Goal: Information Seeking & Learning: Learn about a topic

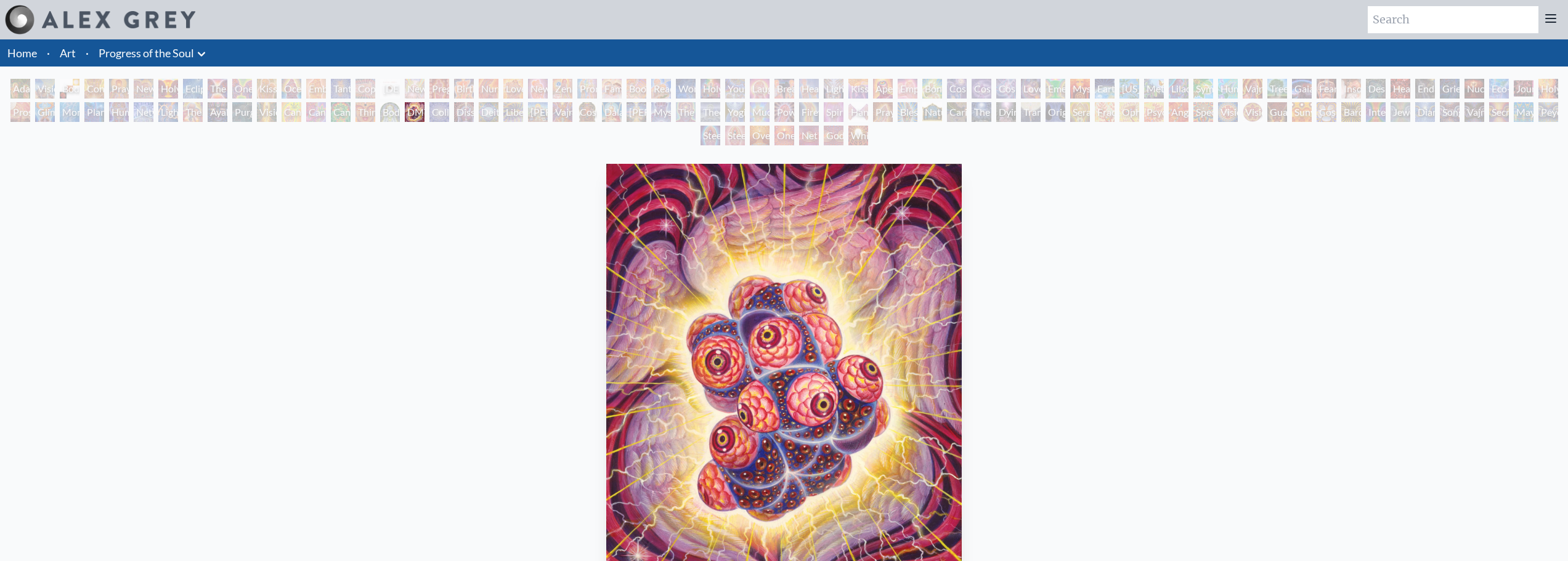
click at [671, 113] on div "Mystic Eye" at bounding box center [661, 112] width 20 height 20
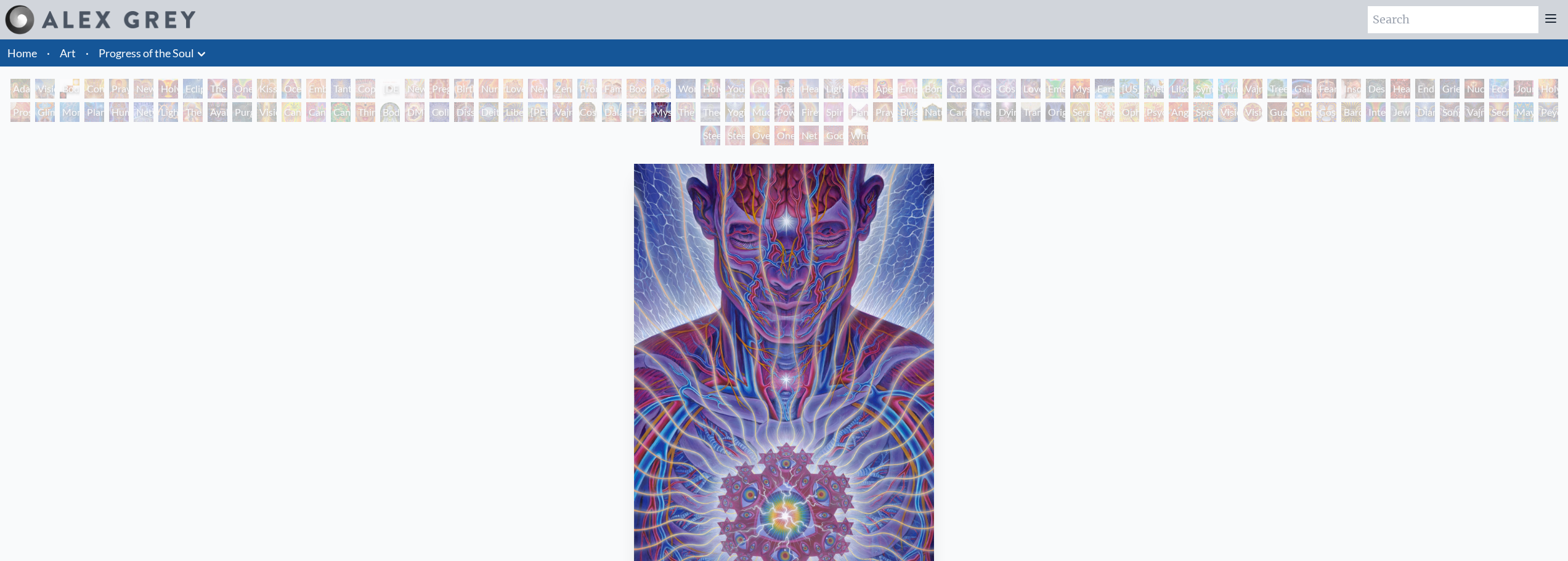
click at [794, 115] on div "Power to the Peaceful" at bounding box center [784, 112] width 20 height 20
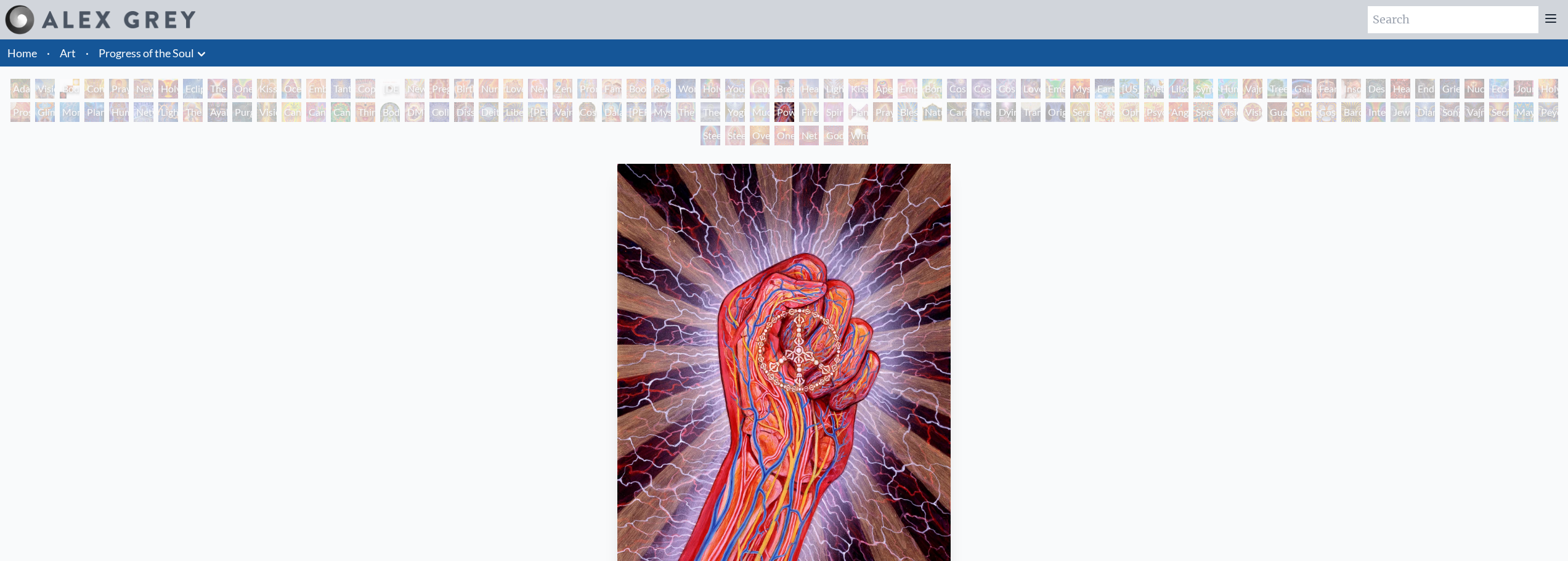
click at [794, 113] on div "Power to the Peaceful" at bounding box center [784, 112] width 20 height 20
click at [893, 114] on div "Praying Hands" at bounding box center [883, 112] width 20 height 20
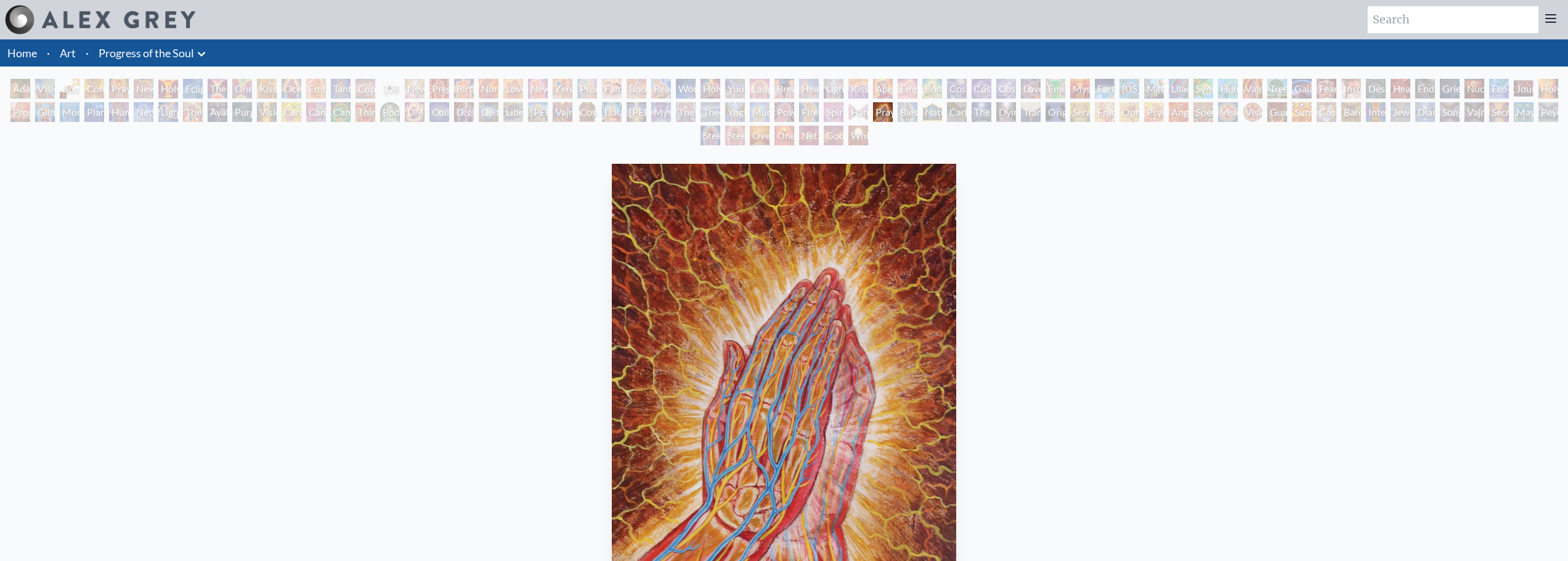
click at [952, 113] on div "Caring" at bounding box center [957, 112] width 20 height 20
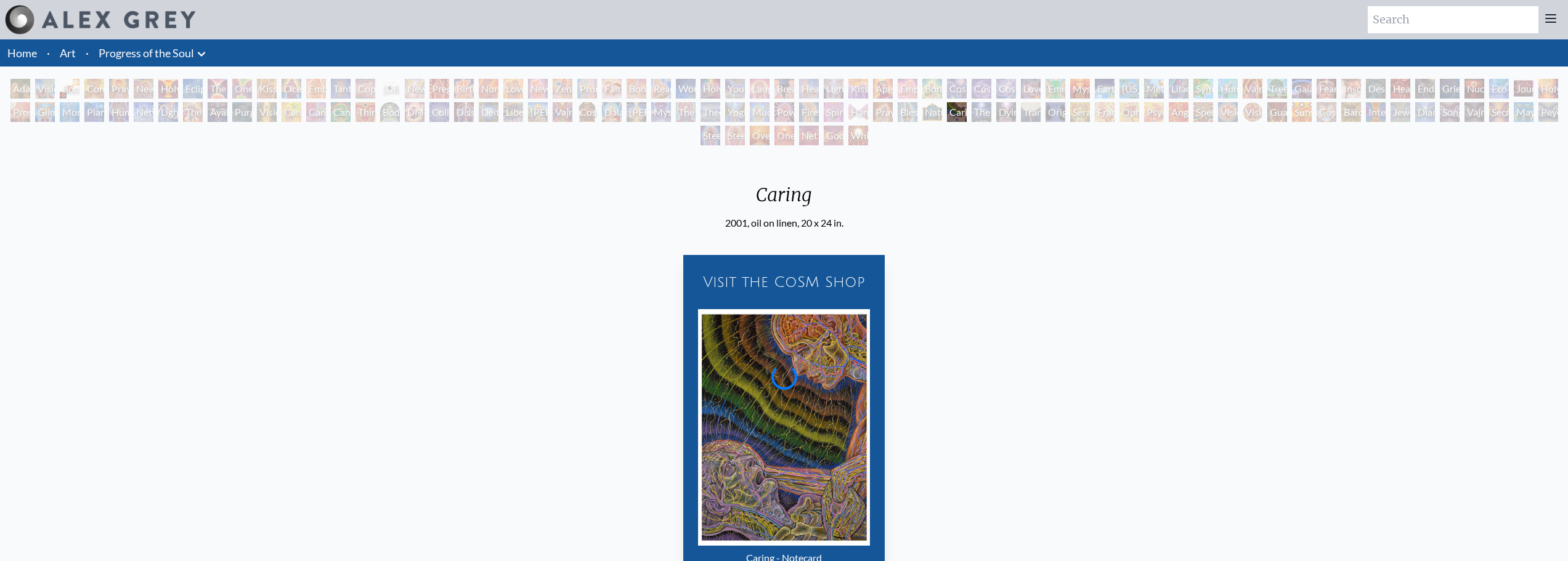
click at [1010, 113] on div "Dying" at bounding box center [1006, 112] width 20 height 20
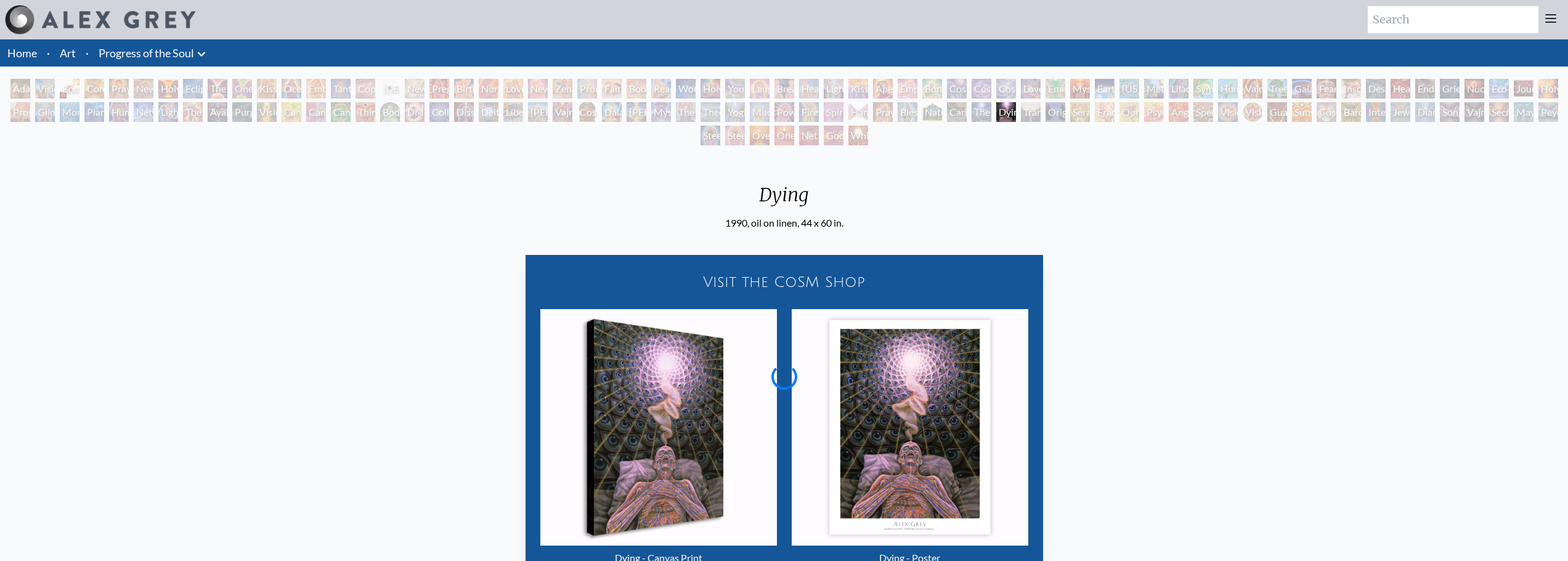
click at [1041, 112] on div "Transfiguration" at bounding box center [1031, 112] width 20 height 20
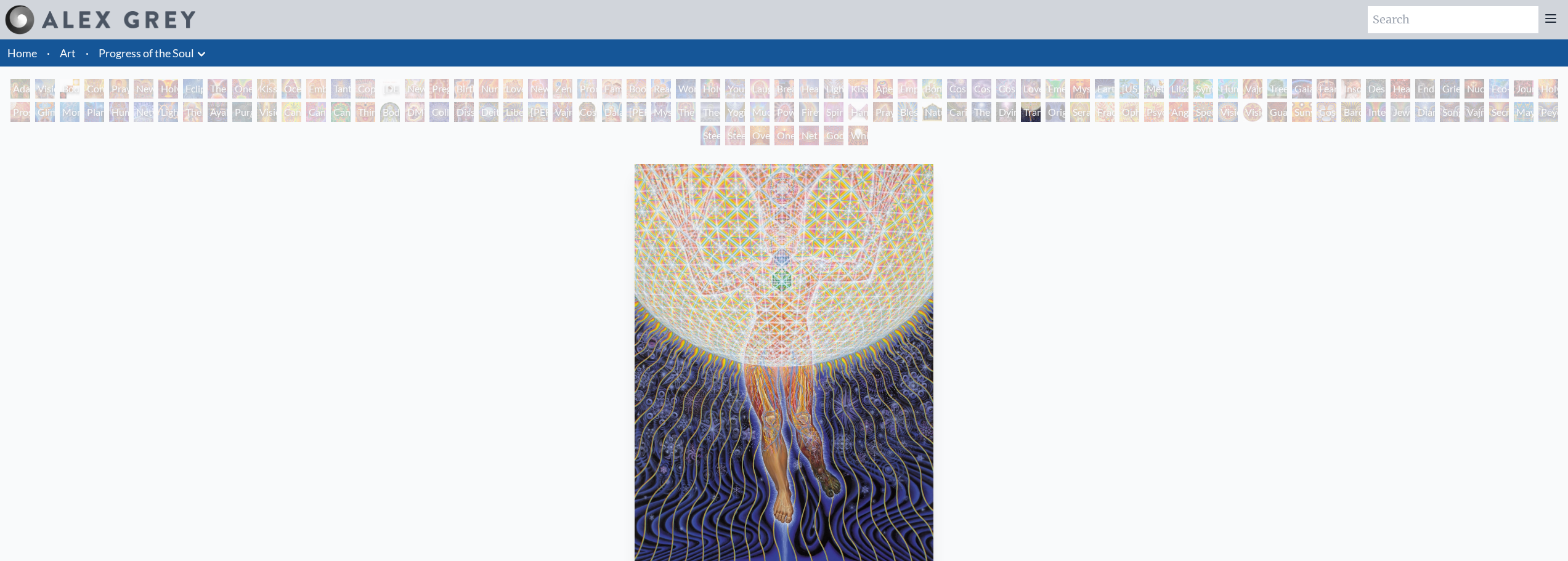
click at [1104, 111] on div "Fractal Eyes" at bounding box center [1105, 112] width 20 height 20
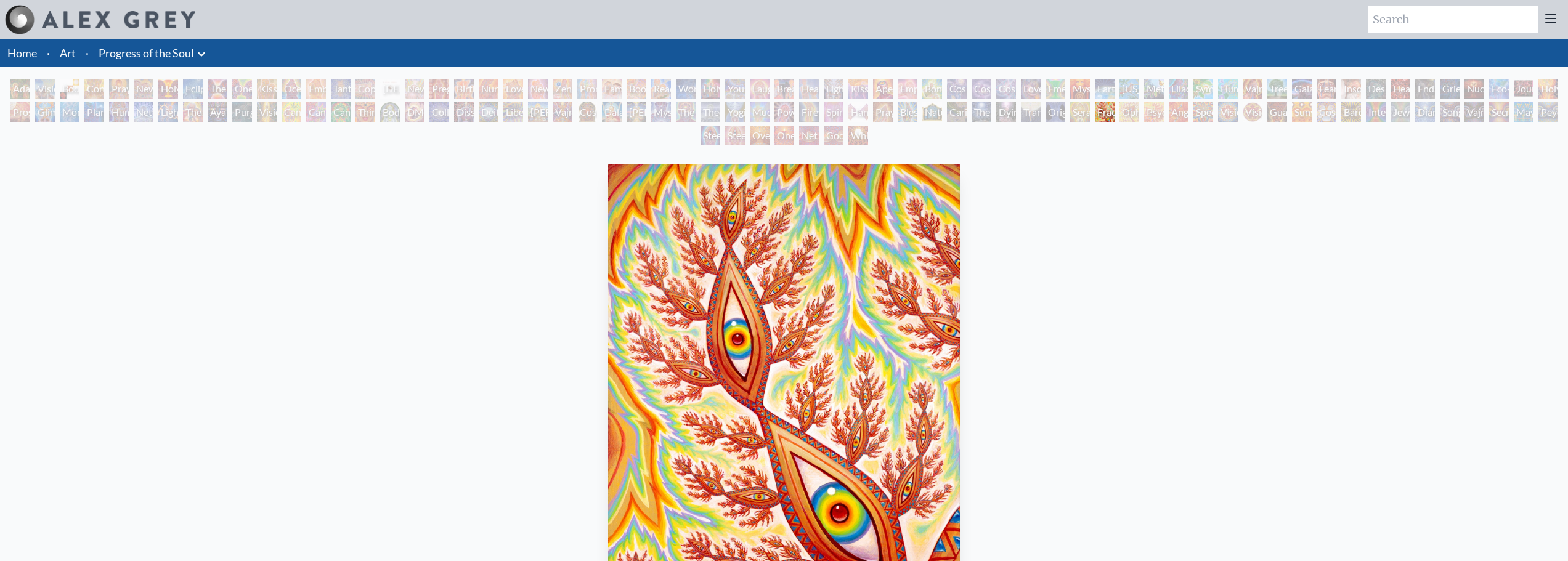
click at [1189, 114] on div "Angel Skin" at bounding box center [1179, 112] width 20 height 20
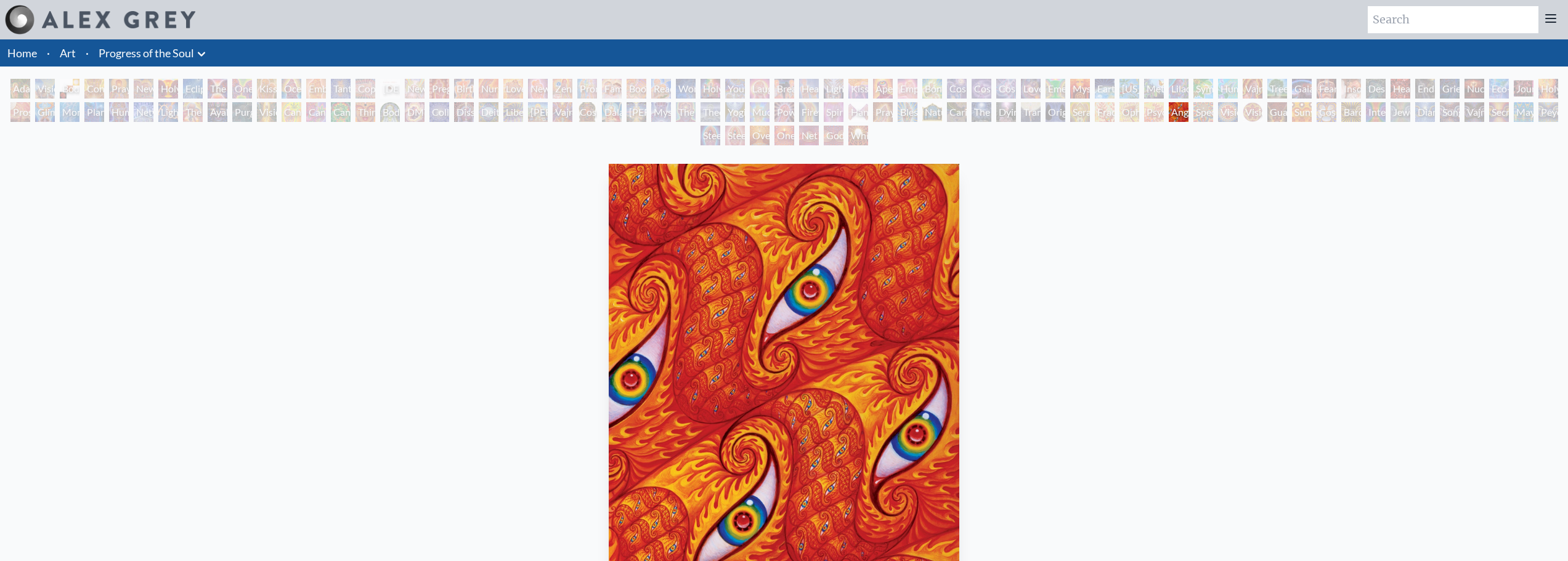
click at [1234, 117] on div "Vision Crystal" at bounding box center [1228, 112] width 20 height 20
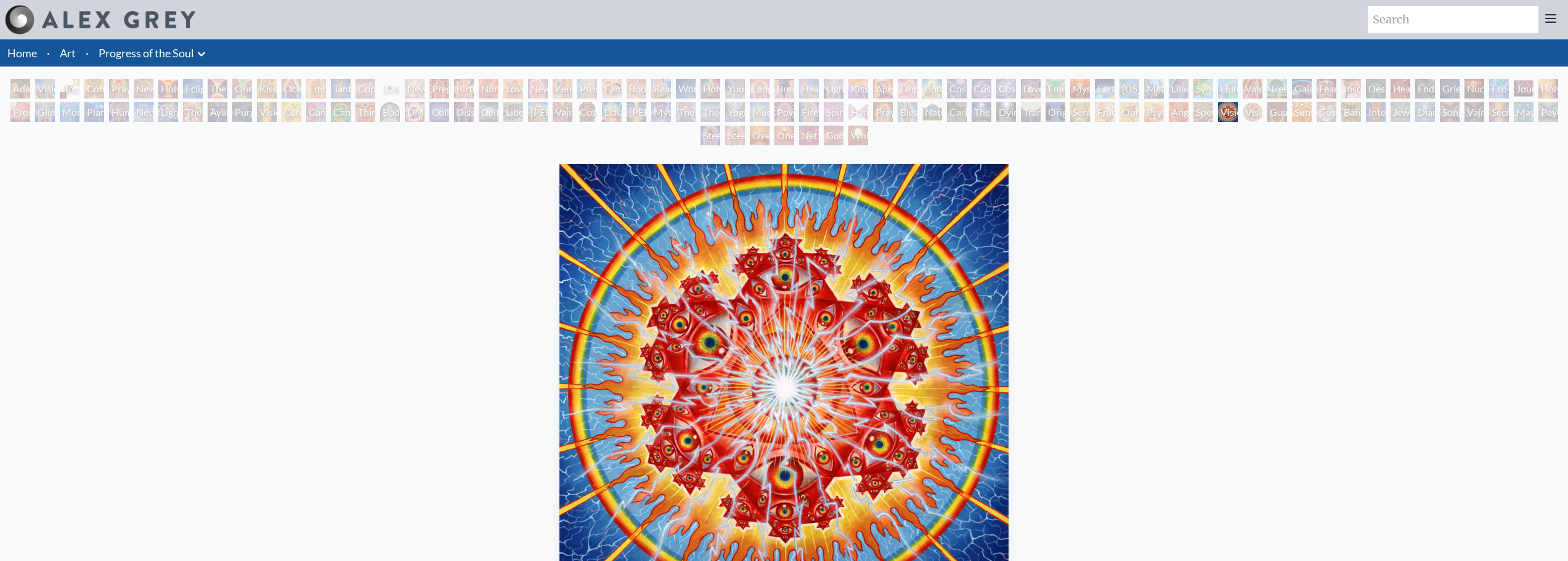
click at [1301, 119] on div "Sunyata" at bounding box center [1302, 112] width 20 height 20
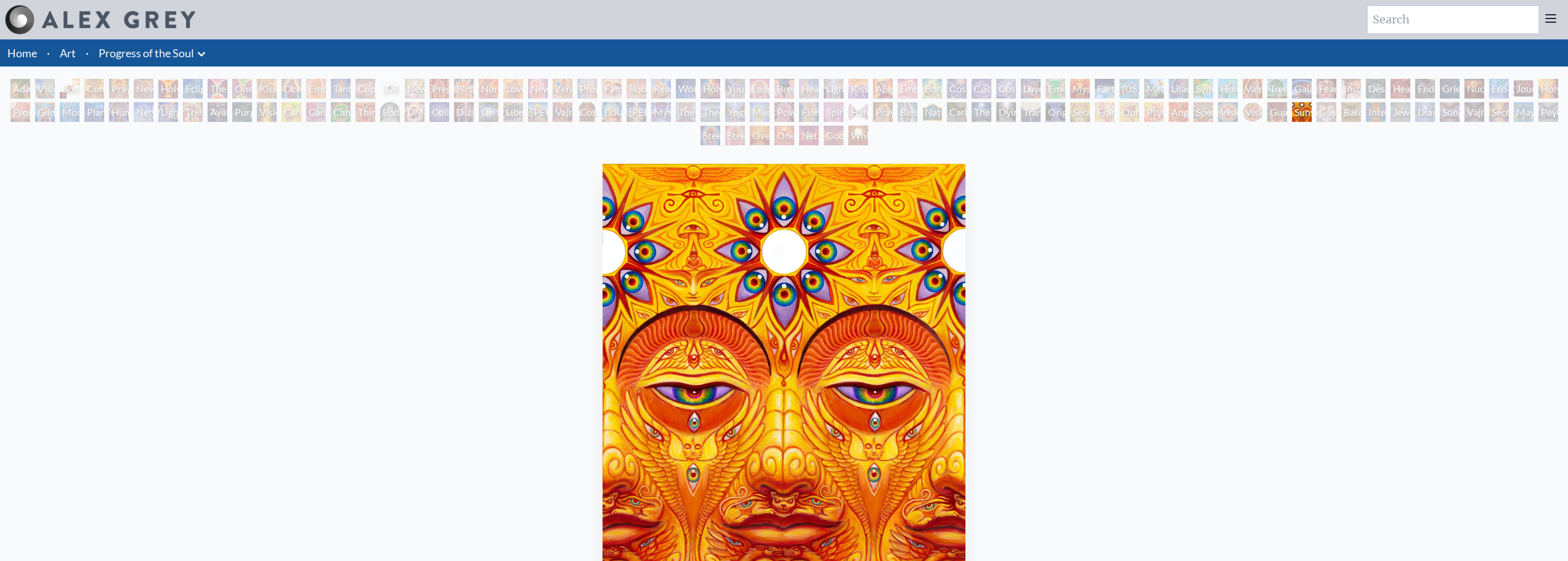
click at [1357, 117] on div "Bardo Being" at bounding box center [1351, 112] width 20 height 20
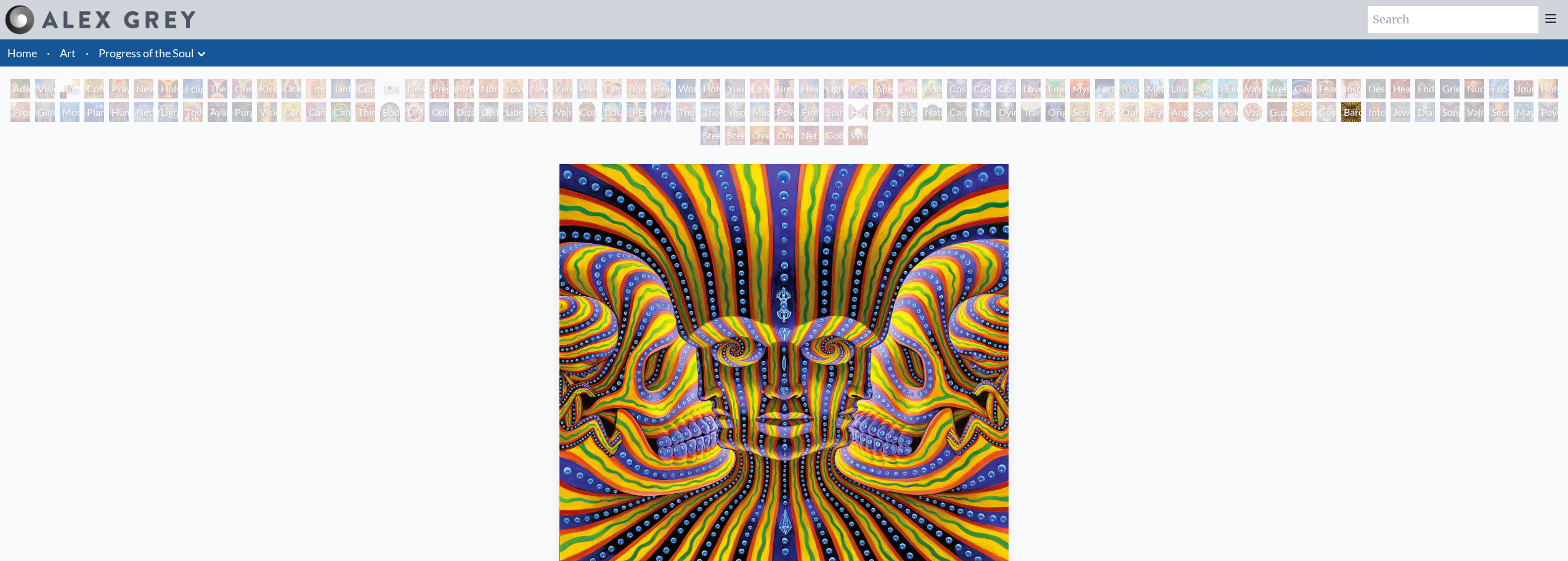
click at [1428, 114] on div "Diamond Being" at bounding box center [1425, 112] width 20 height 20
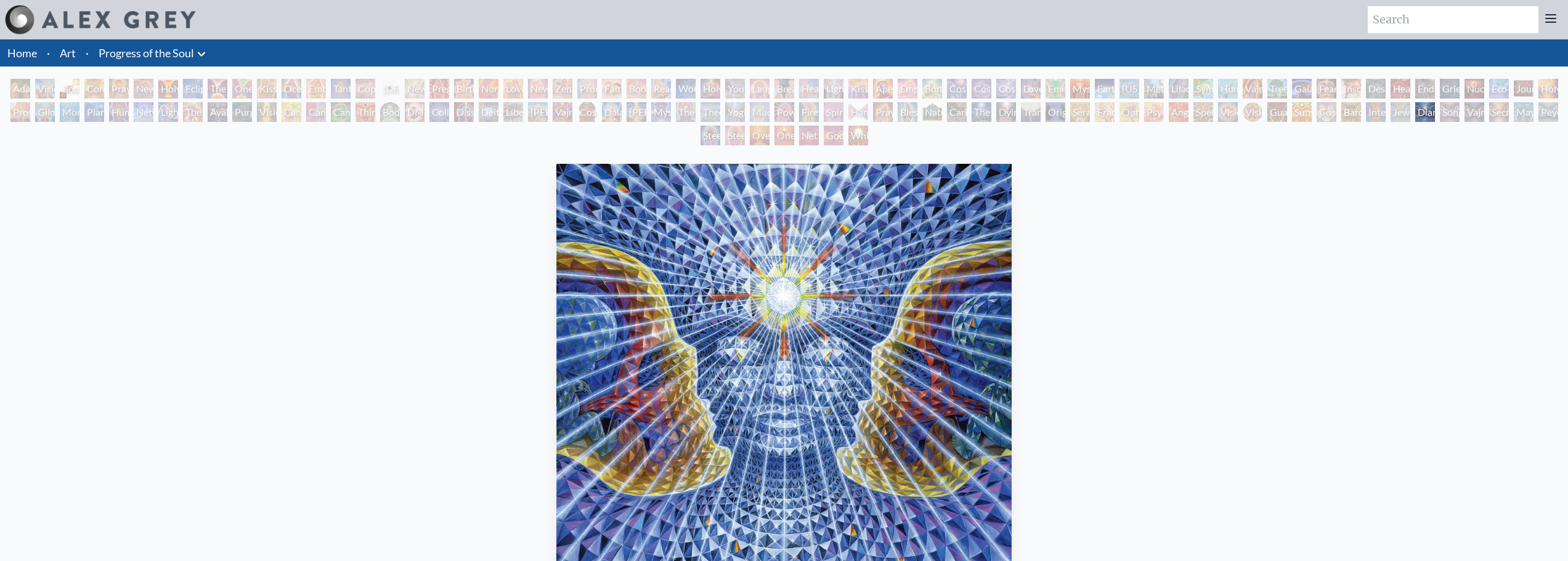
click at [1381, 119] on div "Interbeing" at bounding box center [1376, 112] width 20 height 20
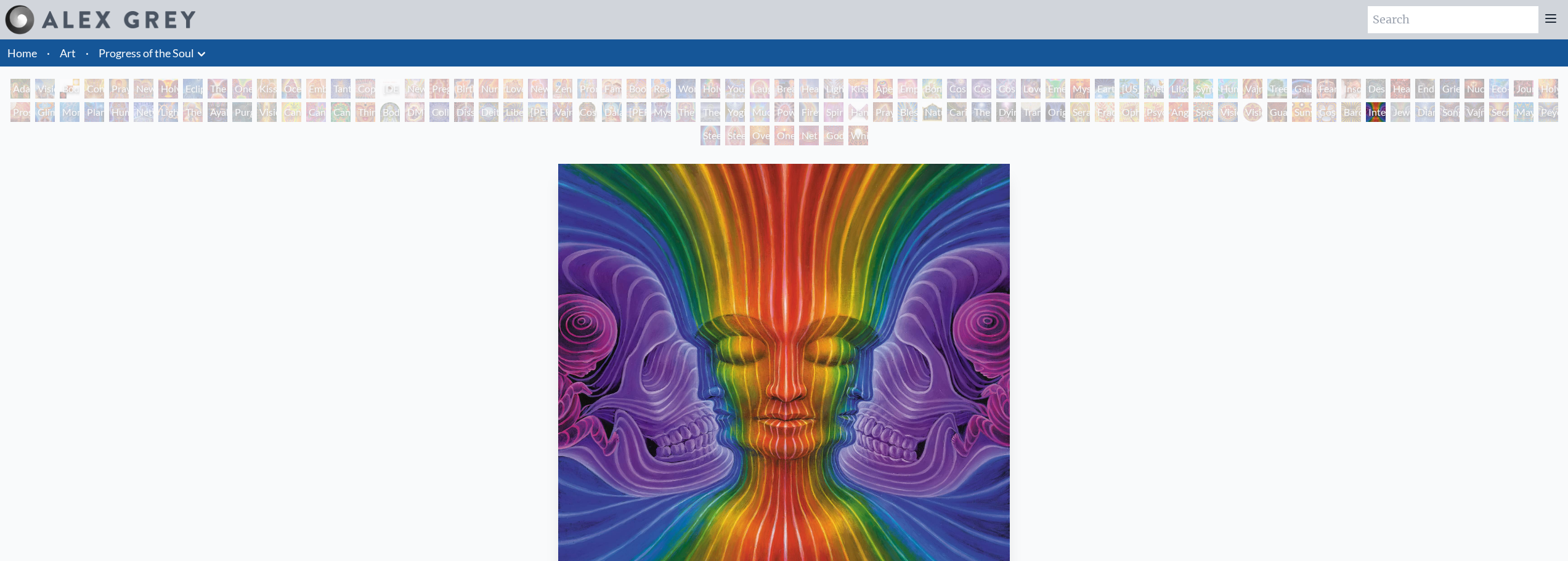
click at [1351, 112] on div "Bardo Being" at bounding box center [1351, 112] width 20 height 20
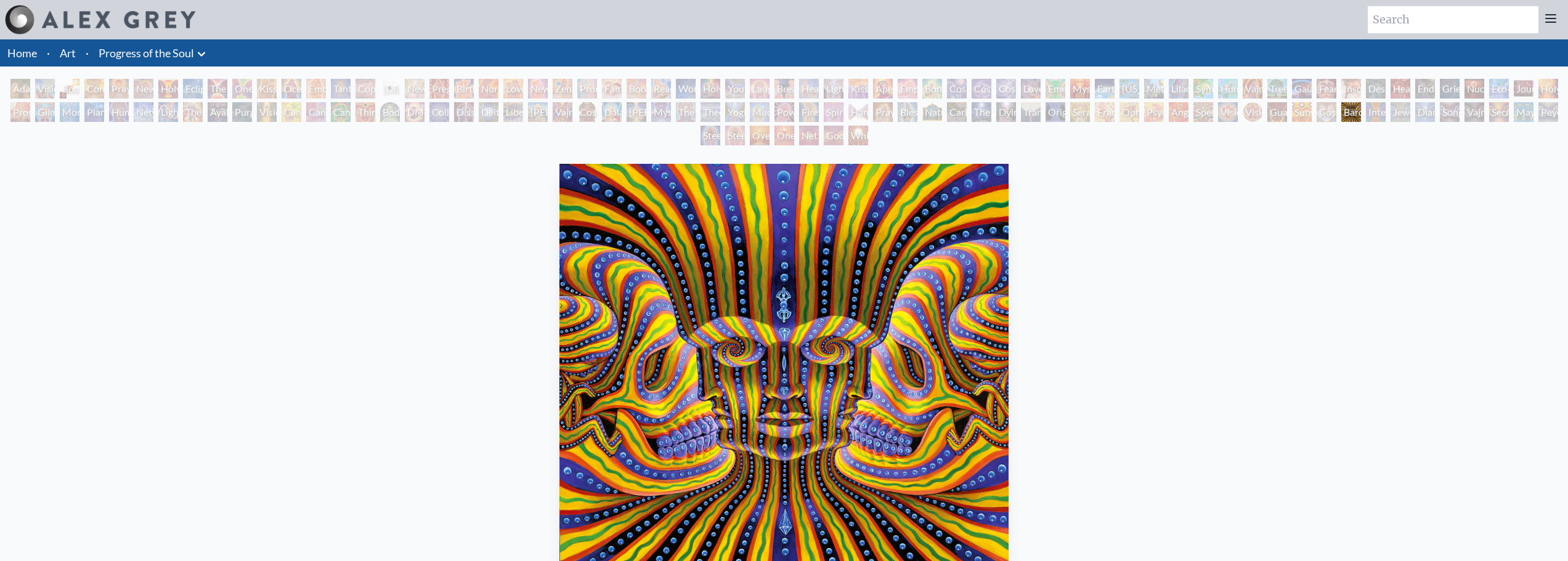
scroll to position [62, 0]
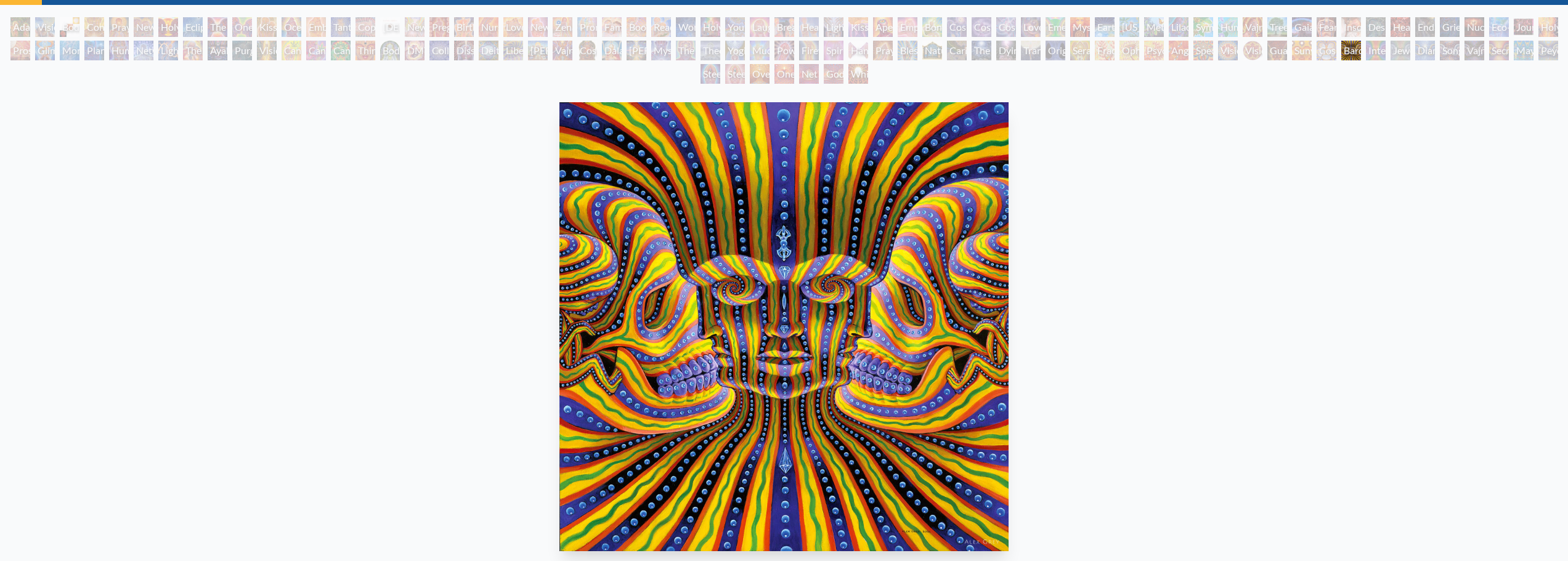
click at [1355, 348] on div "Bardo Being 2002, oil on wood, 24 x 24 in. Visit the CoSM Shop Bardo Being - Go…" at bounding box center [784, 537] width 1548 height 879
